Goal: Transaction & Acquisition: Obtain resource

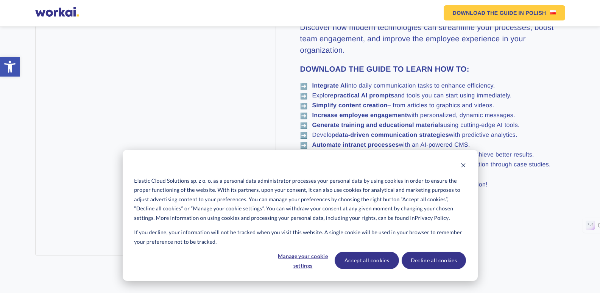
scroll to position [412, 0]
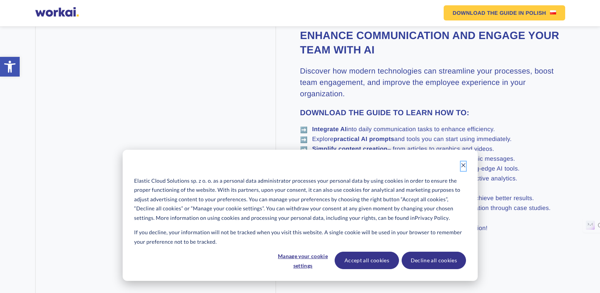
click at [464, 166] on icon "Dismiss cookie banner" at bounding box center [463, 164] width 5 height 5
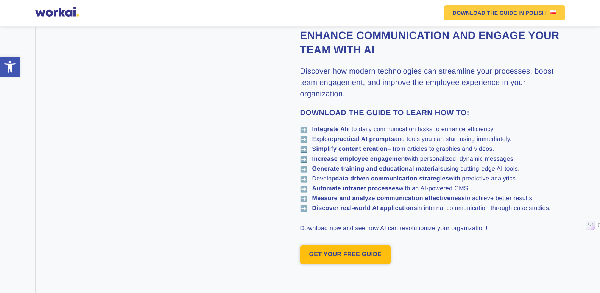
click at [345, 257] on link "GET YOUR FREE GUIDE" at bounding box center [345, 254] width 91 height 19
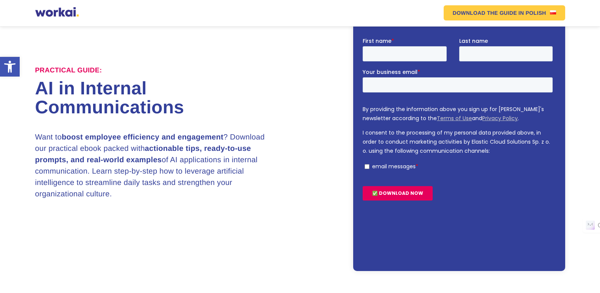
scroll to position [66, 0]
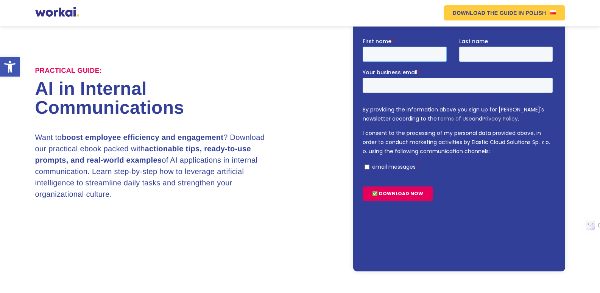
click at [378, 55] on input "First name *" at bounding box center [404, 53] width 84 height 15
type input "Manoj"
type input "[PERSON_NAME]"
type input "[EMAIL_ADDRESS][DOMAIN_NAME]"
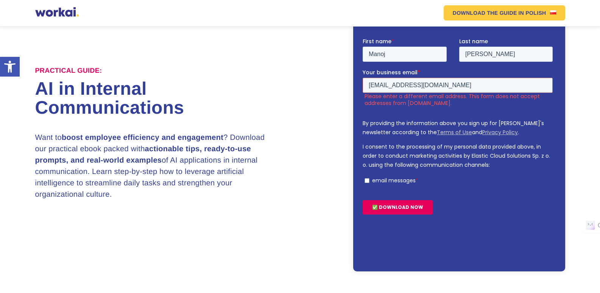
click at [398, 204] on input "✅ DOWNLOAD NOW" at bounding box center [397, 207] width 70 height 14
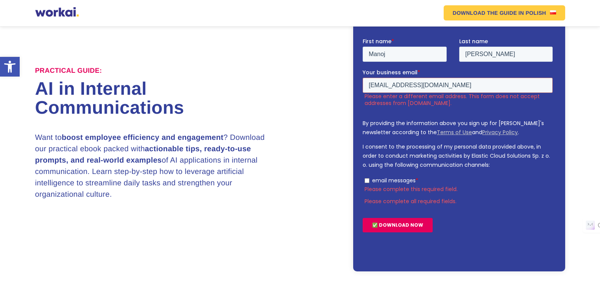
click at [367, 180] on input "email messages *" at bounding box center [366, 180] width 5 height 5
checkbox input "true"
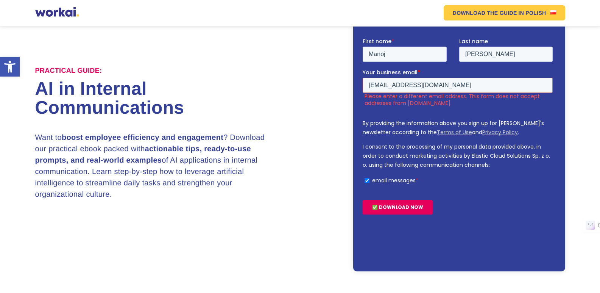
click at [397, 206] on input "✅ DOWNLOAD NOW" at bounding box center [397, 207] width 70 height 14
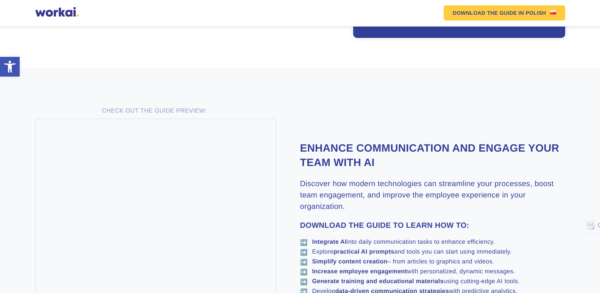
scroll to position [445, 0]
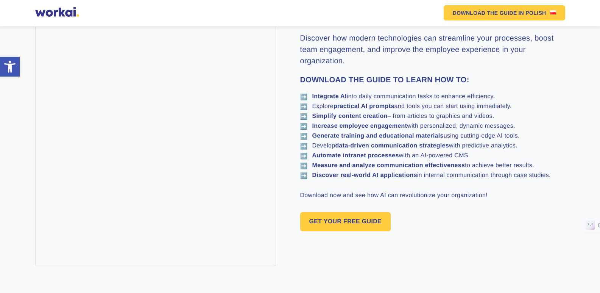
scroll to position [412, 0]
